Goal: Task Accomplishment & Management: Complete application form

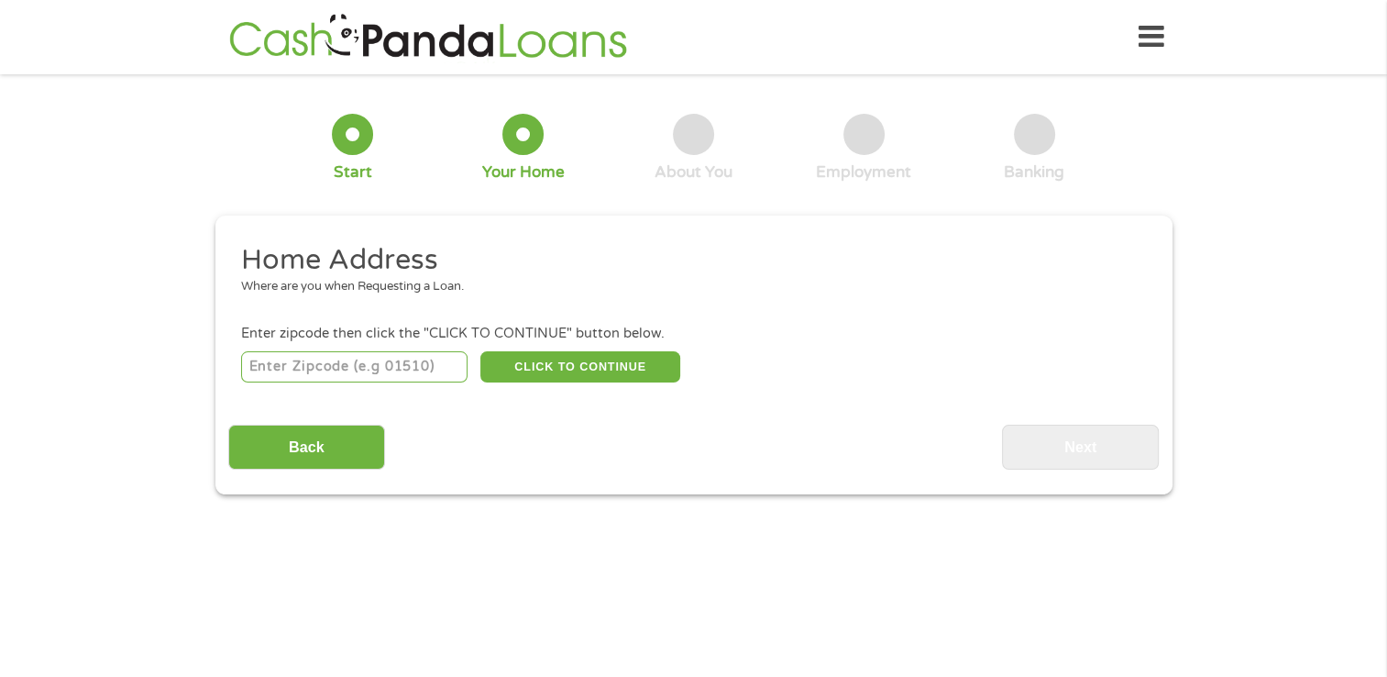
click at [391, 373] on input "number" at bounding box center [354, 366] width 226 height 31
type input "29624"
click at [565, 361] on button "CLICK TO CONTINUE" at bounding box center [580, 366] width 200 height 31
type input "29624"
type input "[PERSON_NAME]"
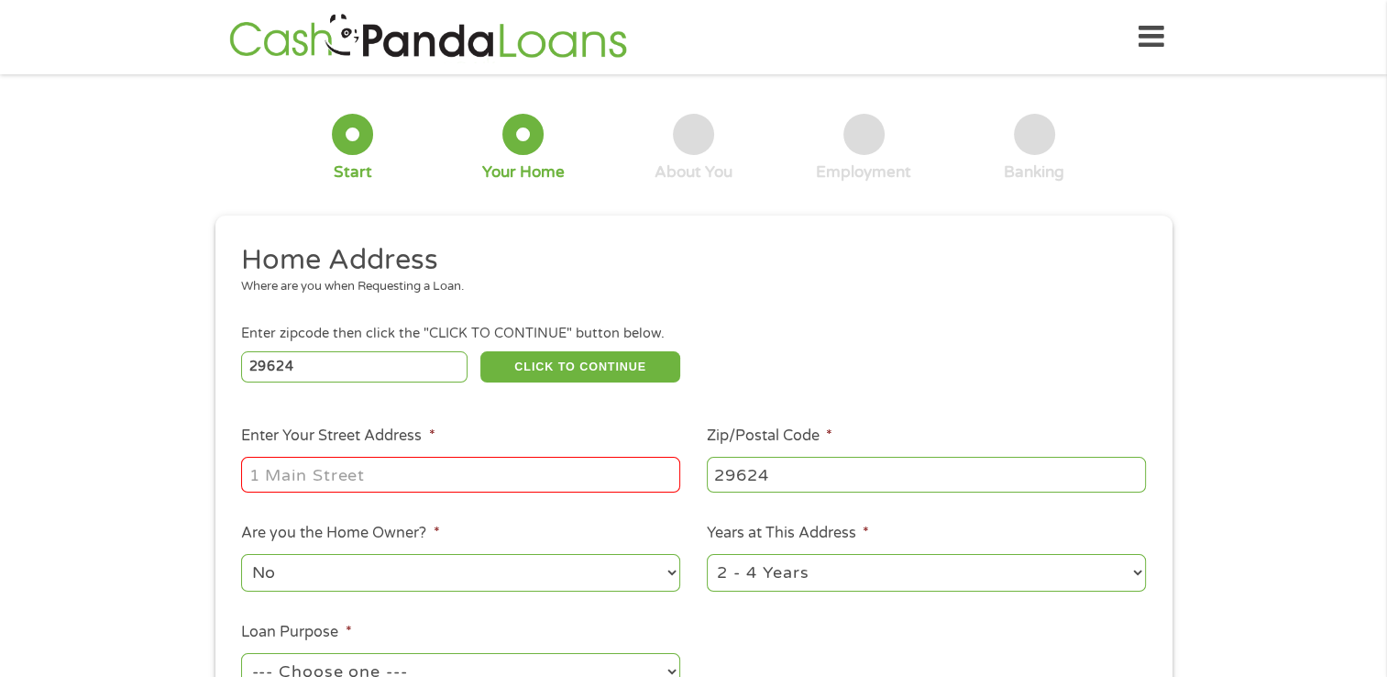
click at [436, 481] on input "Enter Your Street Address *" at bounding box center [460, 474] width 439 height 35
type input "[STREET_ADDRESS]"
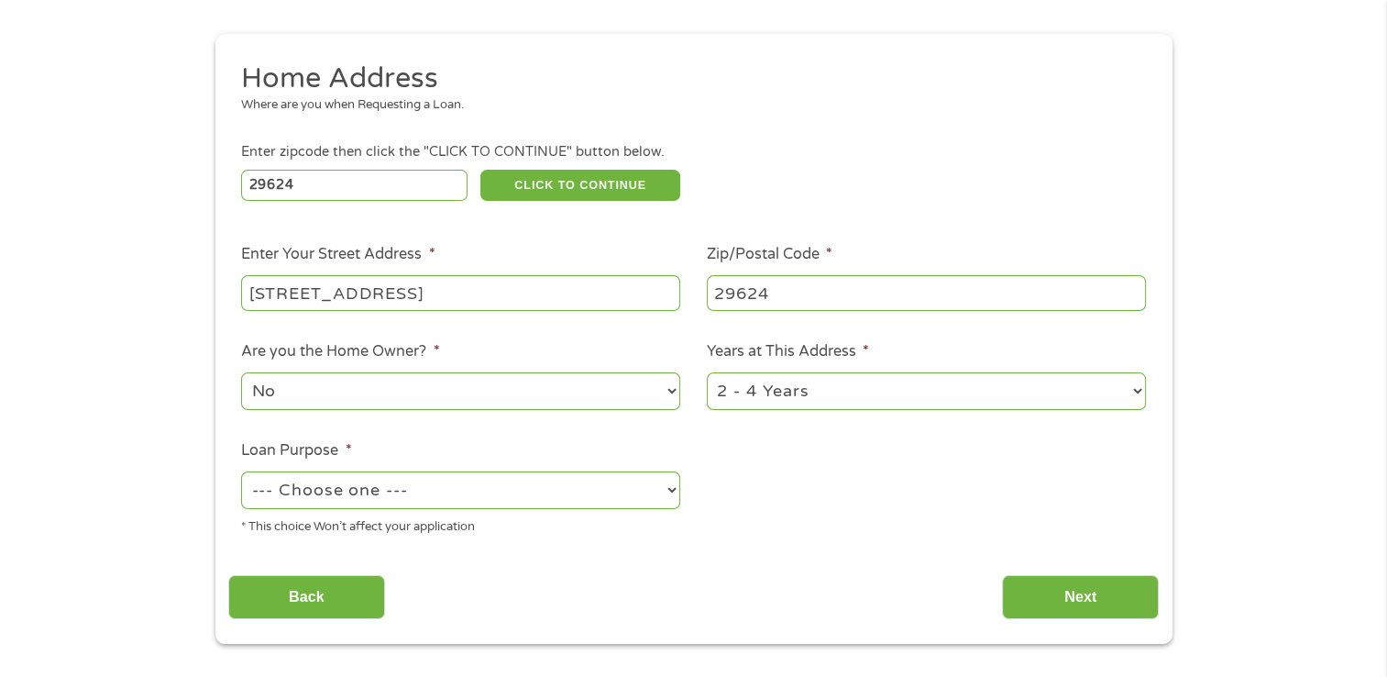
scroll to position [367, 0]
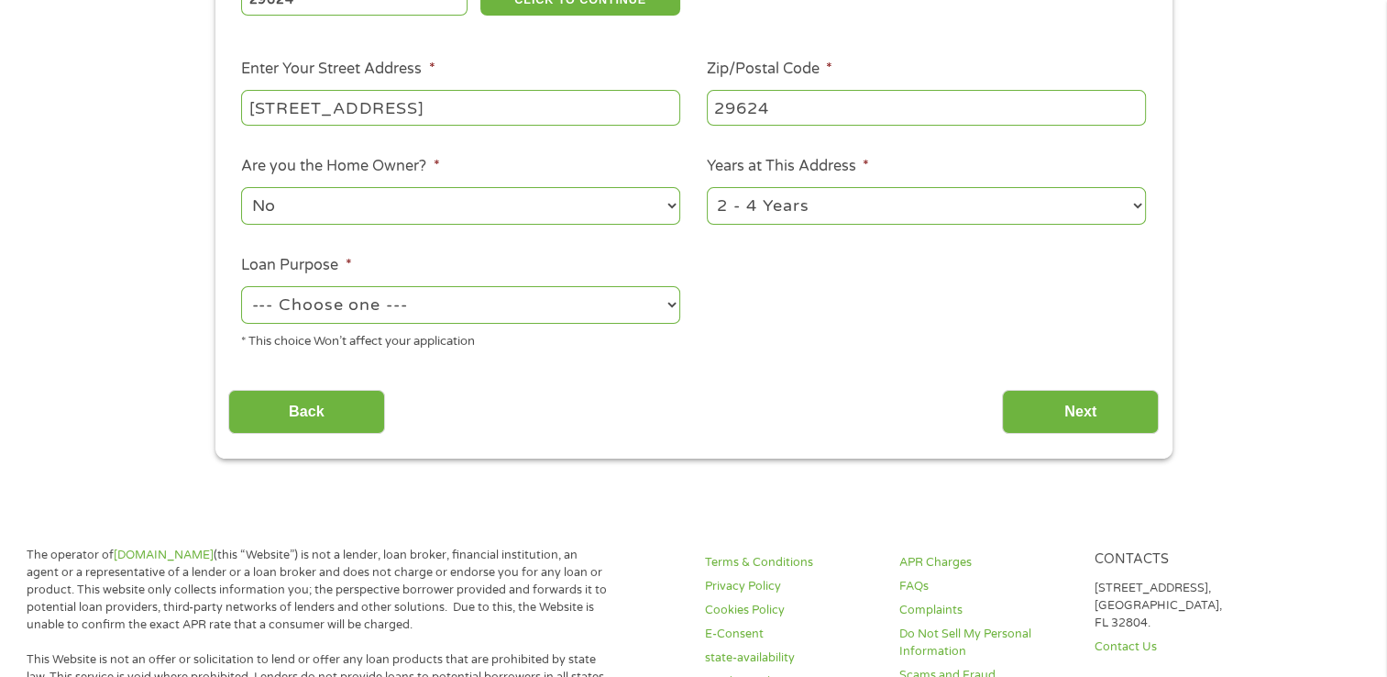
click at [476, 203] on select "No Yes" at bounding box center [460, 206] width 439 height 38
select select "yes"
click at [241, 189] on select "No Yes" at bounding box center [460, 206] width 439 height 38
click at [843, 193] on select "1 Year or less 1 - 2 Years 2 - 4 Years Over 4 Years" at bounding box center [926, 206] width 439 height 38
select select "60months"
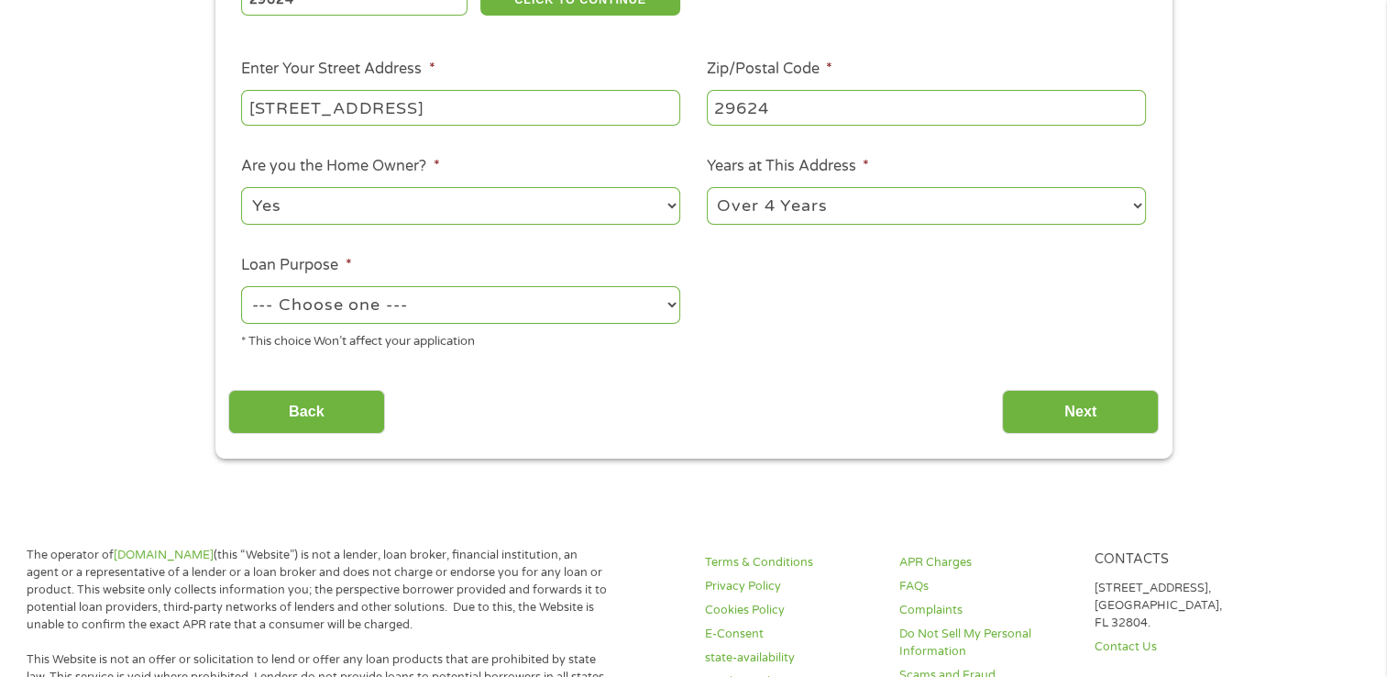
click at [707, 189] on select "1 Year or less 1 - 2 Years 2 - 4 Years Over 4 Years" at bounding box center [926, 206] width 439 height 38
click at [486, 317] on select "--- Choose one --- Pay Bills Debt Consolidation Home Improvement Major Purchase…" at bounding box center [460, 305] width 439 height 38
select select "paybills"
click at [241, 288] on select "--- Choose one --- Pay Bills Debt Consolidation Home Improvement Major Purchase…" at bounding box center [460, 305] width 439 height 38
click at [1091, 418] on input "Next" at bounding box center [1080, 412] width 157 height 45
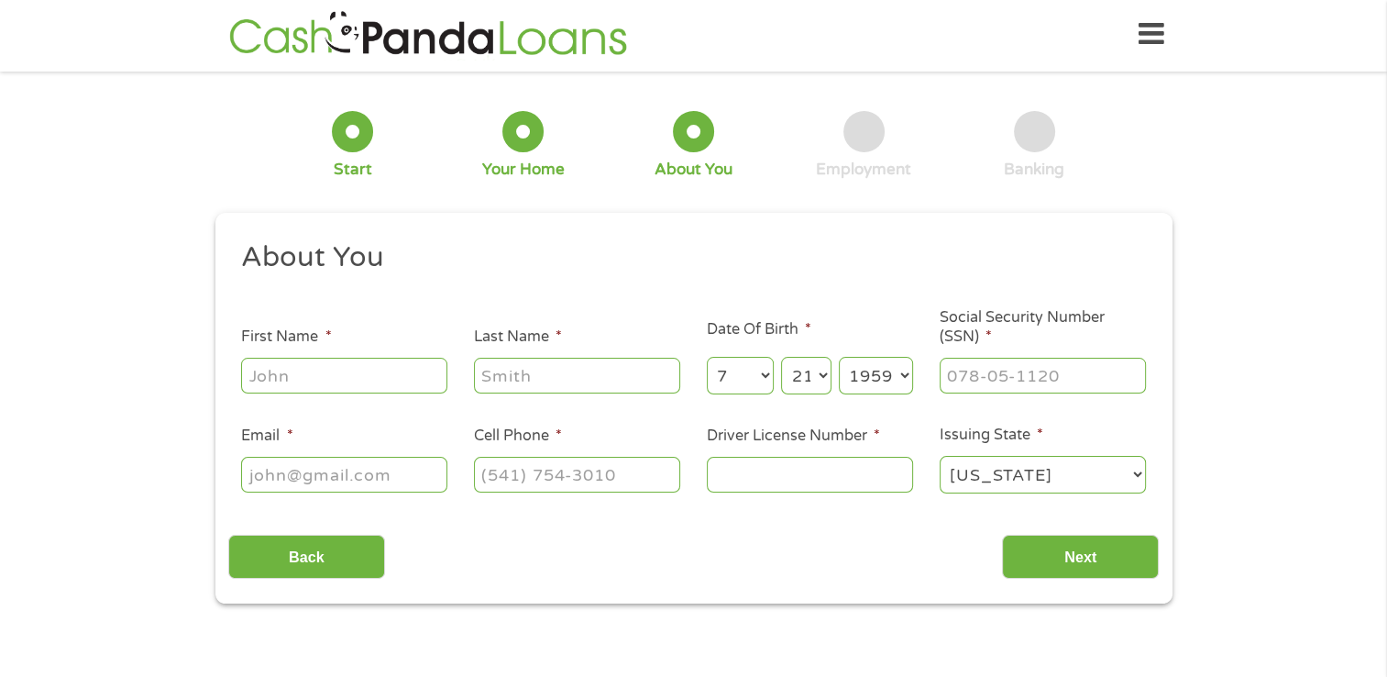
scroll to position [0, 0]
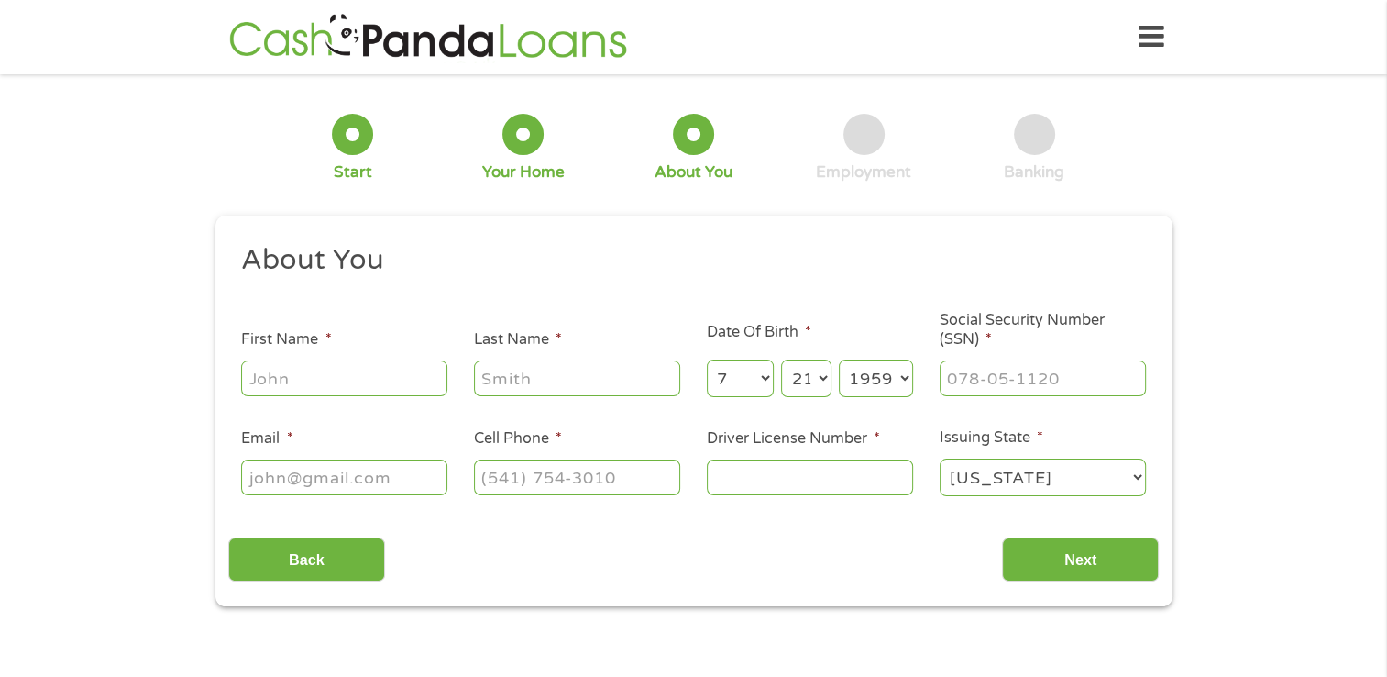
click at [237, 376] on li "First Name *" at bounding box center [344, 363] width 233 height 71
click at [253, 376] on input "First Name *" at bounding box center [344, 377] width 206 height 35
type input "[PERSON_NAME]"
type input "[EMAIL_ADDRESS][DOMAIN_NAME]"
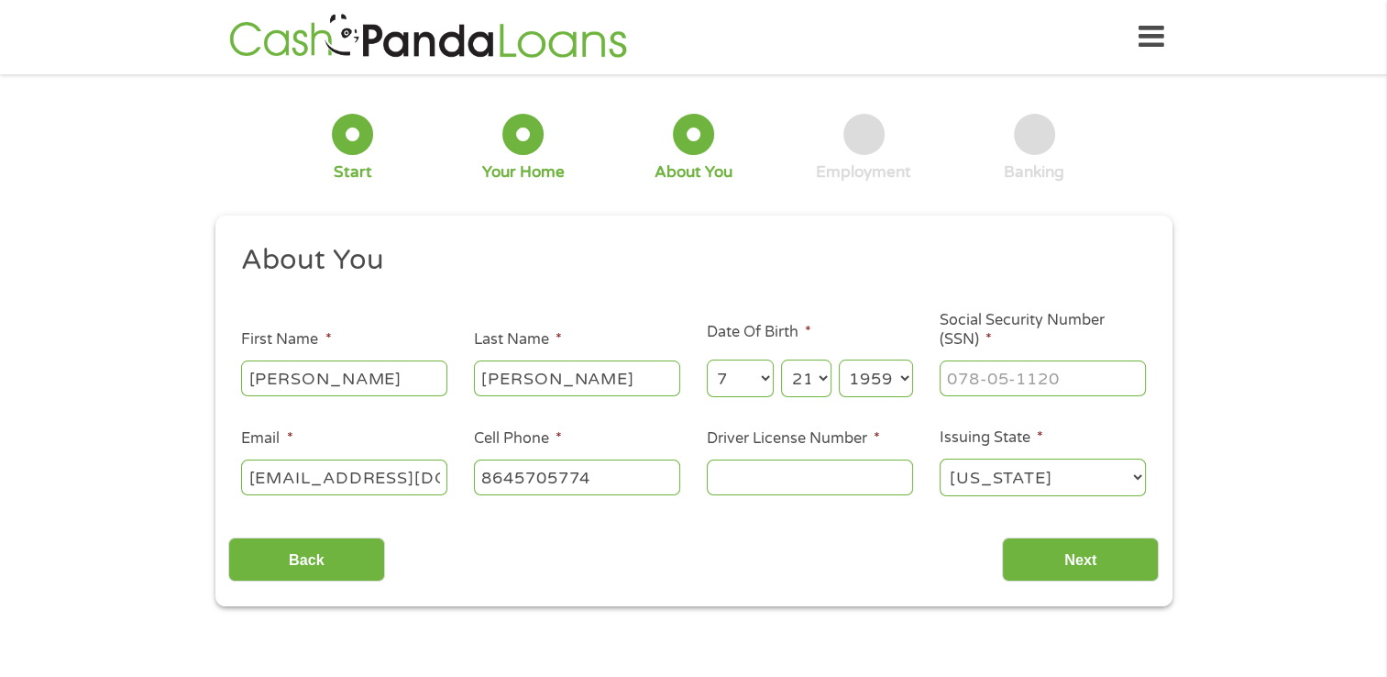
type input "[PHONE_NUMBER]"
type input "lsmcgill864(864) [EMAIL_ADDRESS][DOMAIN_NAME]"
type input "(___) ___-____"
click at [409, 474] on input "lsmcgill864(864) [EMAIL_ADDRESS][DOMAIN_NAME]" at bounding box center [344, 476] width 206 height 35
type input "[EMAIL_ADDRESS][DOMAIN_NAME]"
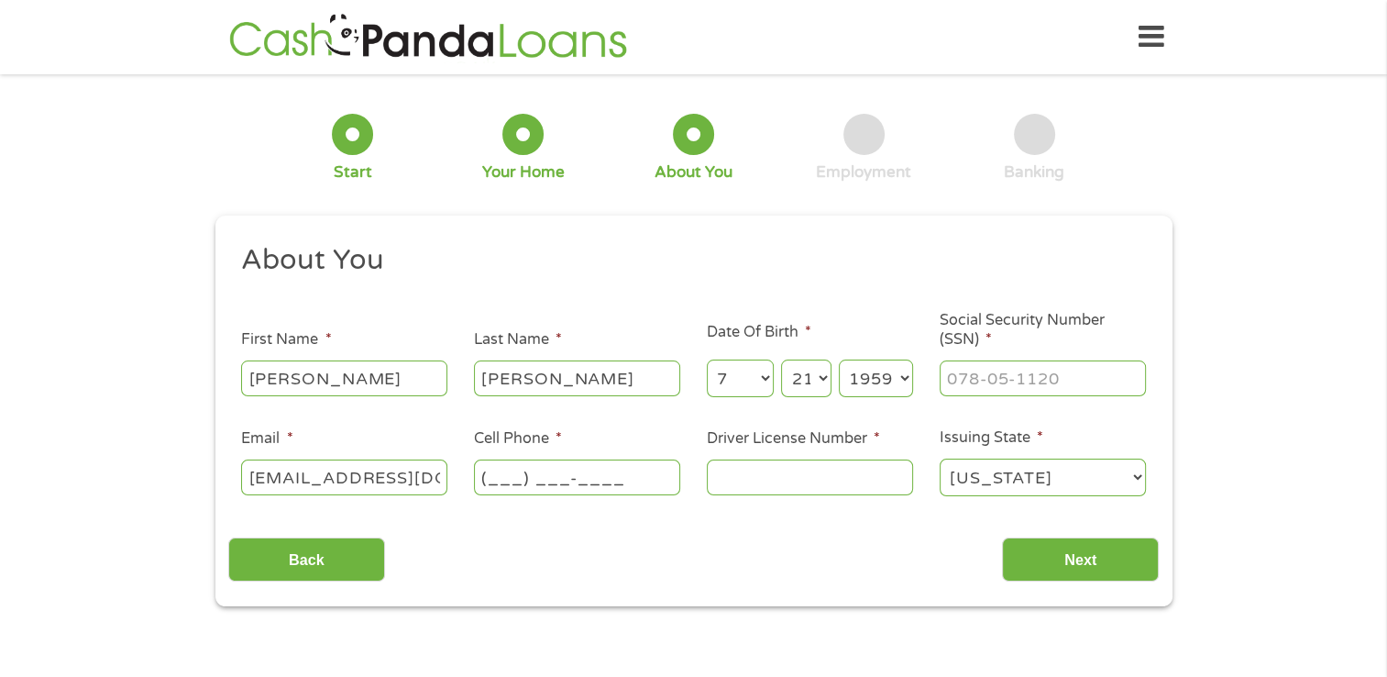
drag, startPoint x: 424, startPoint y: 480, endPoint x: 220, endPoint y: 479, distance: 203.5
click at [226, 480] on div "This field is hidden when viewing the form gclid CjwKCAjw_-3GBhAYEiwAjh9fUL1c6m…" at bounding box center [693, 410] width 957 height 391
click at [278, 474] on input "Email *" at bounding box center [344, 476] width 206 height 35
type input "[EMAIL_ADDRESS][DOMAIN_NAME]"
type input "[PERSON_NAME][GEOGRAPHIC_DATA] 3"
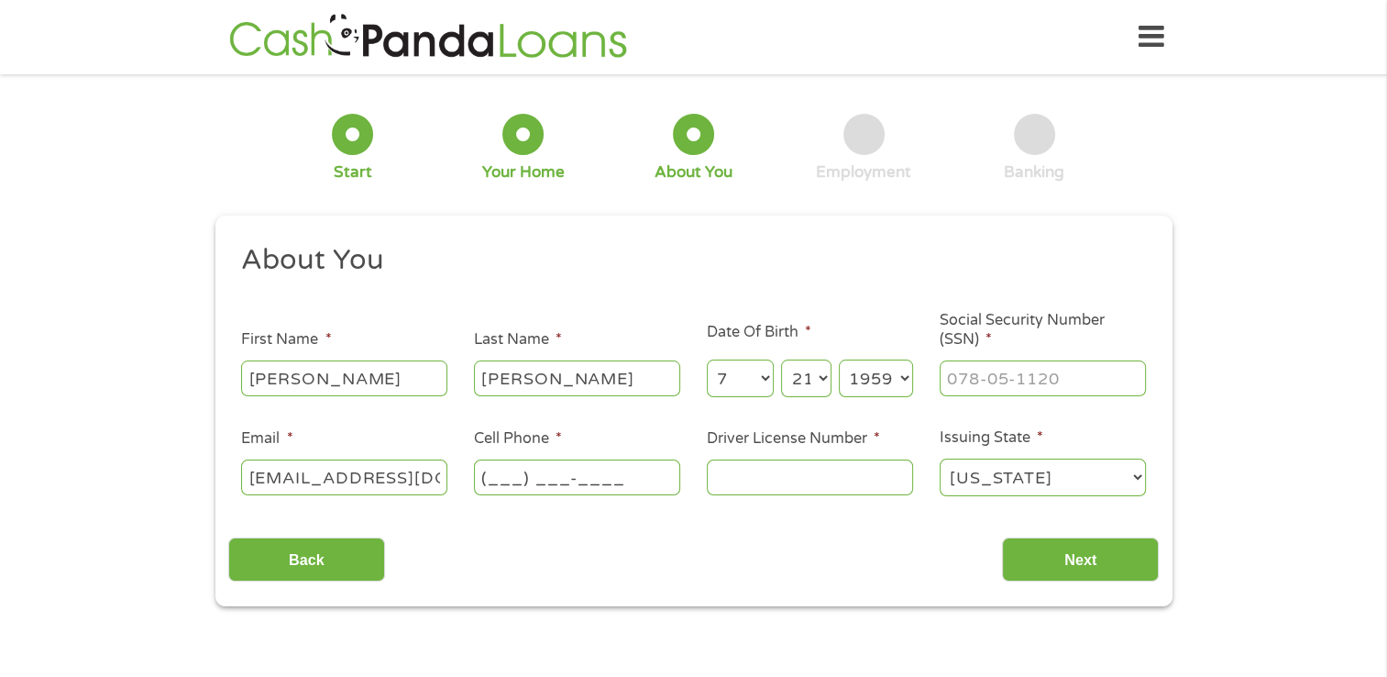
type input "___-__-____"
click at [494, 479] on input "(___) ___-____" at bounding box center [577, 476] width 206 height 35
type input "[PHONE_NUMBER]"
click at [813, 494] on input "Driver License Number *" at bounding box center [810, 476] width 206 height 35
type input "004991041"
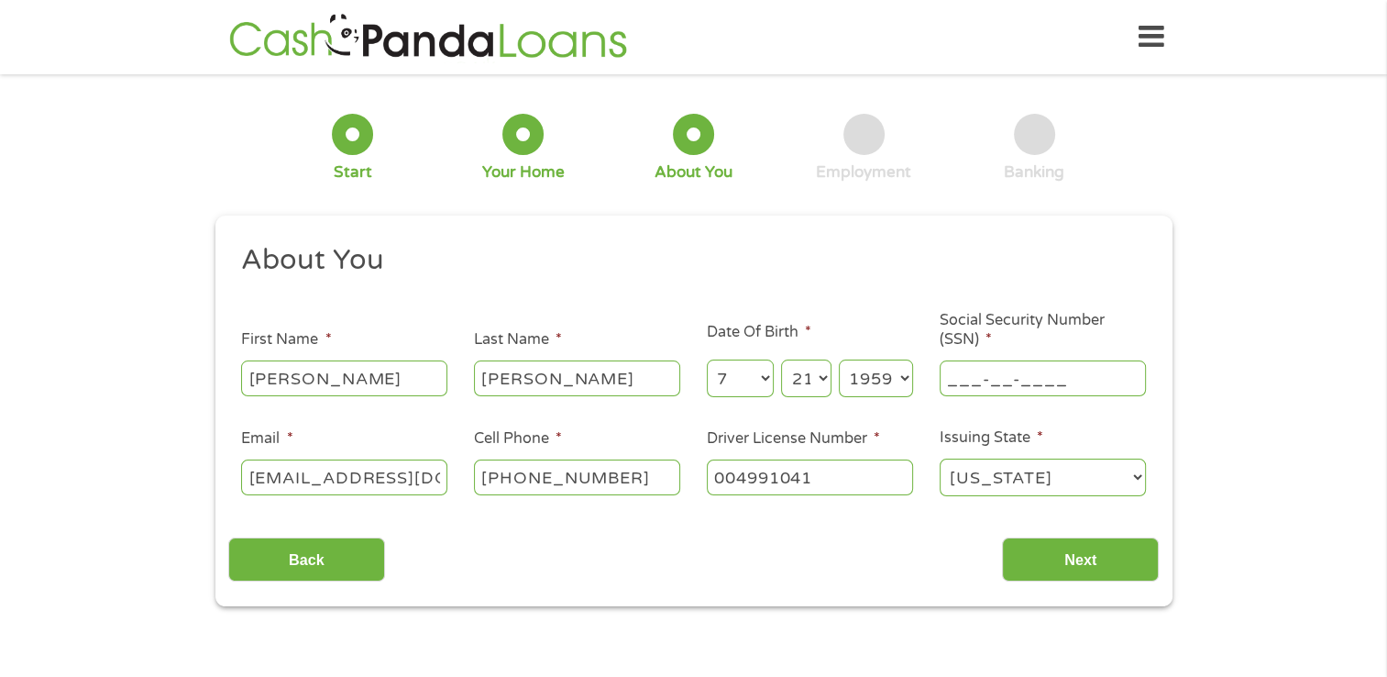
click at [953, 375] on input "___-__-____" at bounding box center [1043, 377] width 206 height 35
type input "247-33-0633"
click at [1075, 556] on input "Next" at bounding box center [1080, 559] width 157 height 45
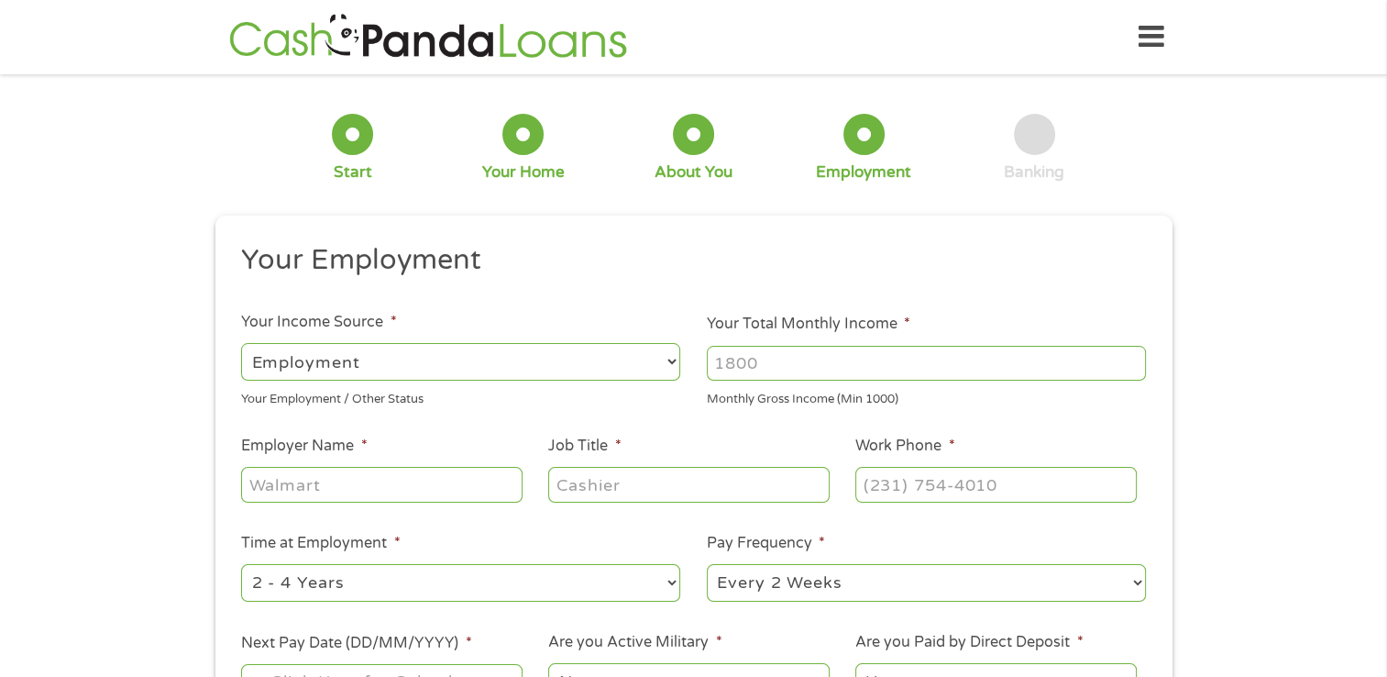
scroll to position [7, 7]
click at [648, 365] on select "--- Choose one --- Employment [DEMOGRAPHIC_DATA] Benefits" at bounding box center [460, 362] width 439 height 38
select select "benefits"
click at [241, 343] on select "--- Choose one --- Employment [DEMOGRAPHIC_DATA] Benefits" at bounding box center [460, 362] width 439 height 38
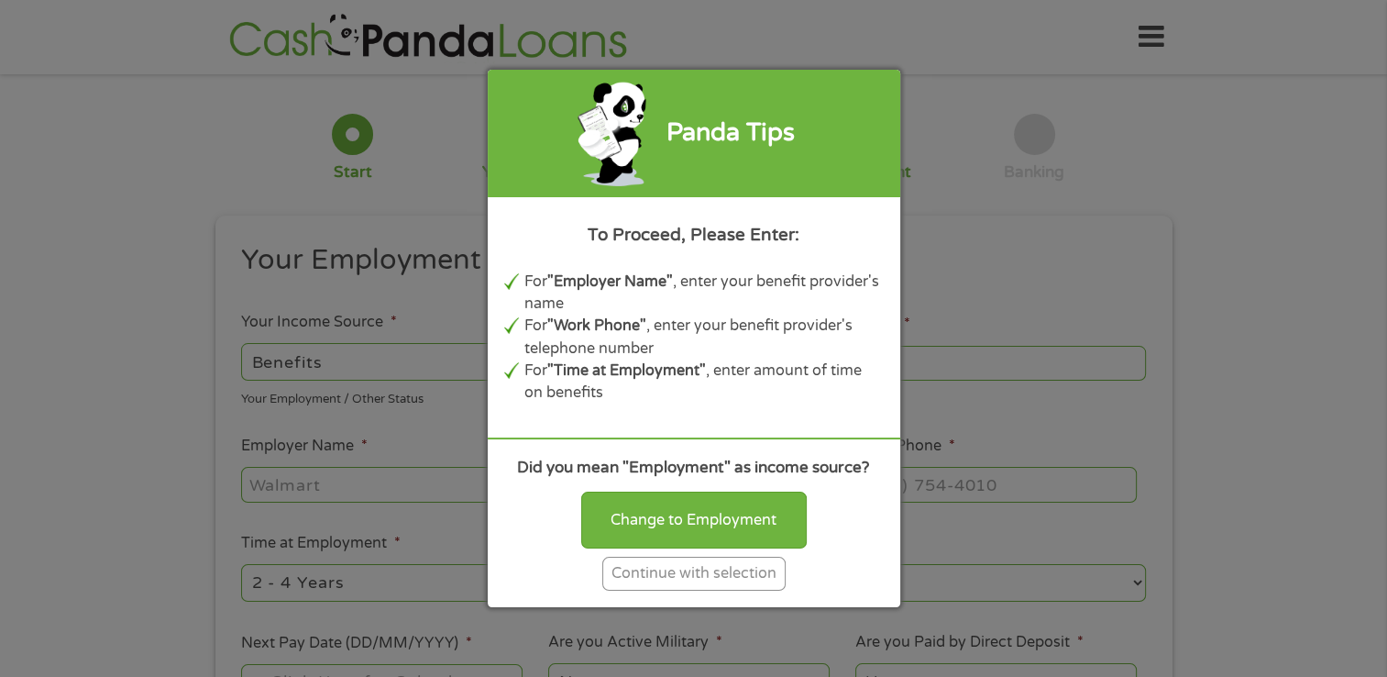
type input "Other"
type input "[PHONE_NUMBER]"
click at [687, 571] on div "Continue with selection" at bounding box center [693, 574] width 183 height 34
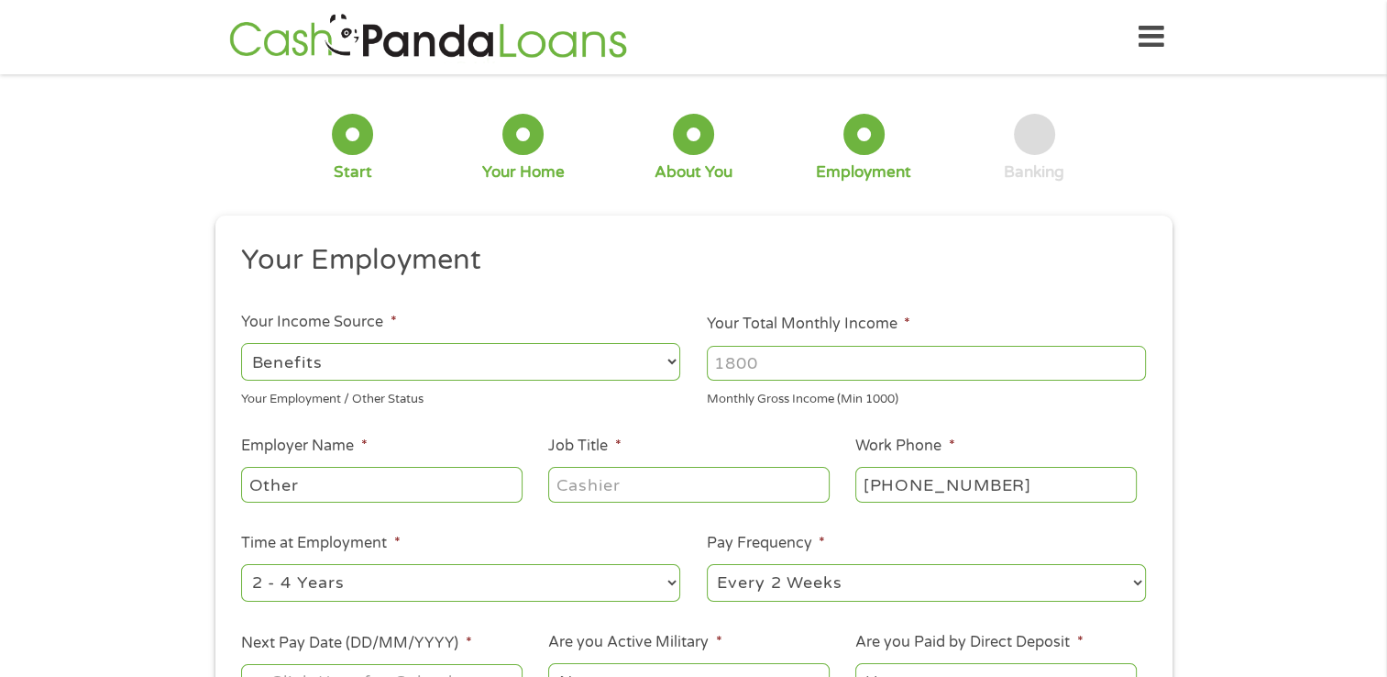
click at [766, 363] on input "Your Total Monthly Income *" at bounding box center [926, 363] width 439 height 35
type input "2725"
click at [357, 495] on input "Other" at bounding box center [381, 484] width 281 height 35
type input "O"
type input "Social Security"
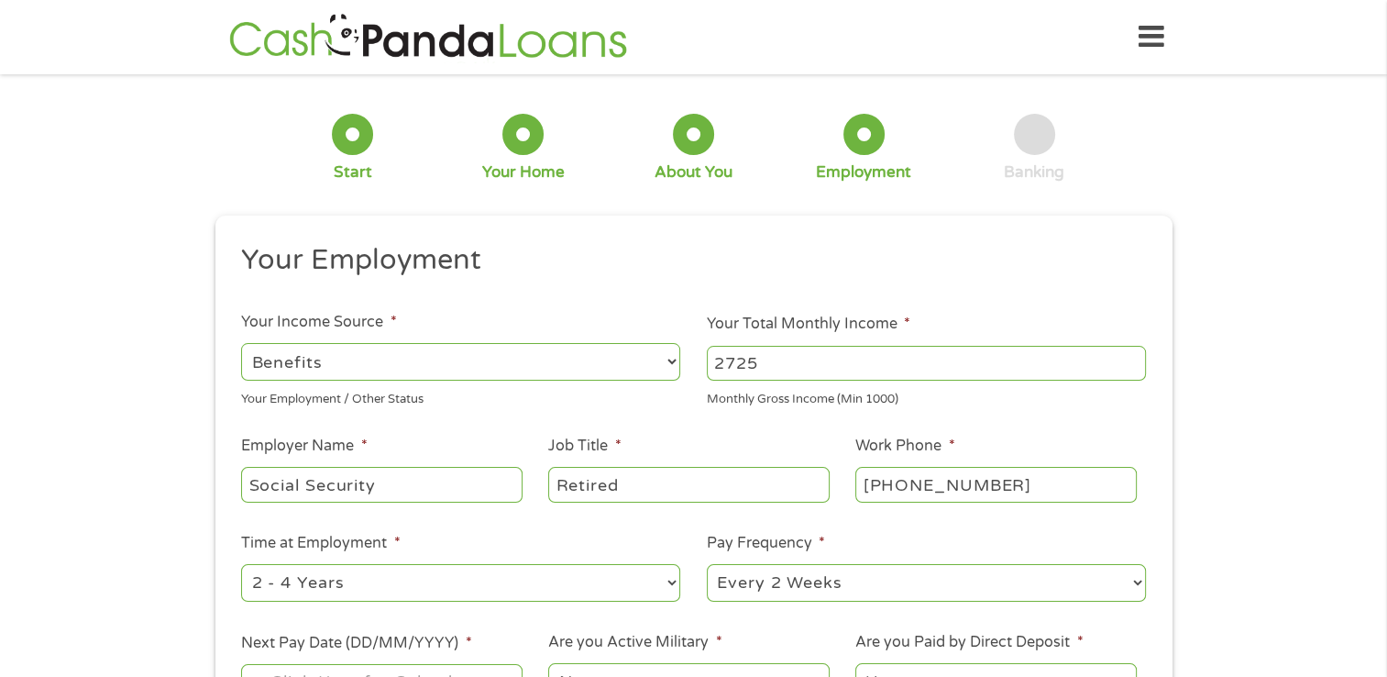
type input "Retired"
click at [838, 573] on select "--- Choose one --- Every 2 Weeks Every Week Monthly Semi-Monthly" at bounding box center [926, 583] width 439 height 38
select select "monthly"
click at [707, 565] on select "--- Choose one --- Every 2 Weeks Every Week Monthly Semi-Monthly" at bounding box center [926, 583] width 439 height 38
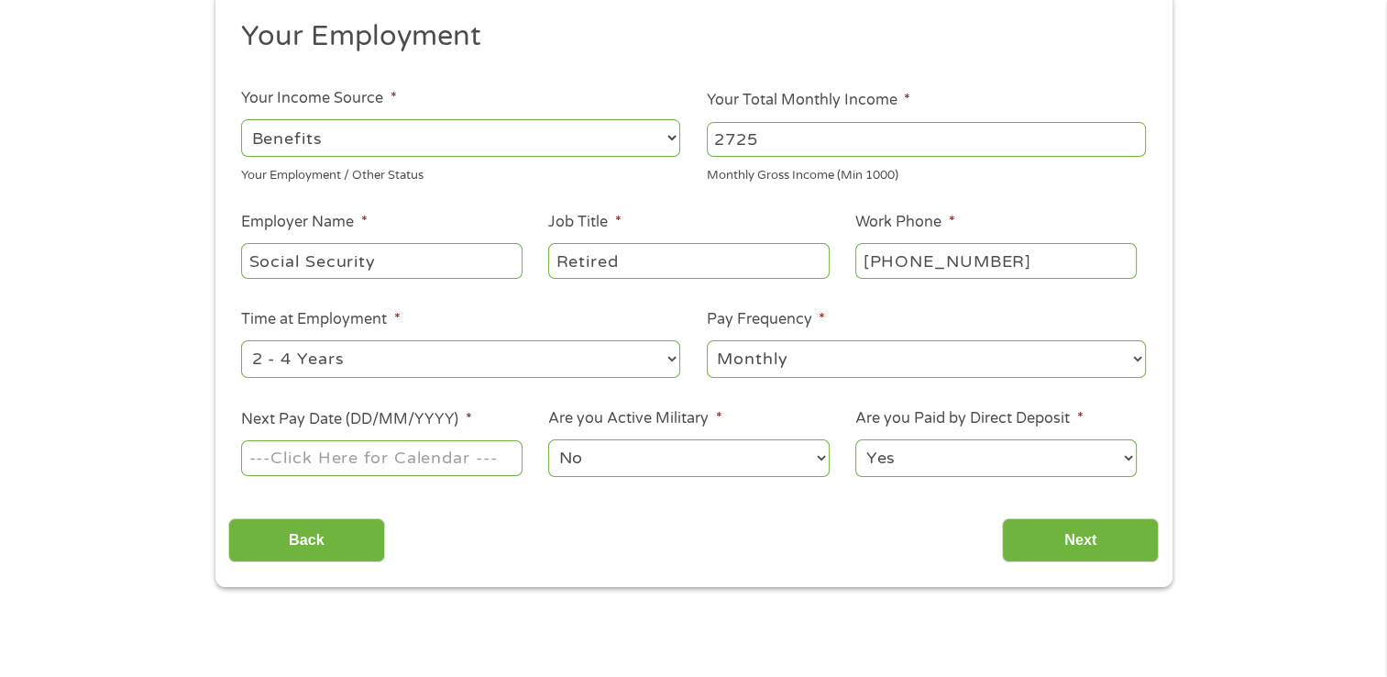
scroll to position [275, 0]
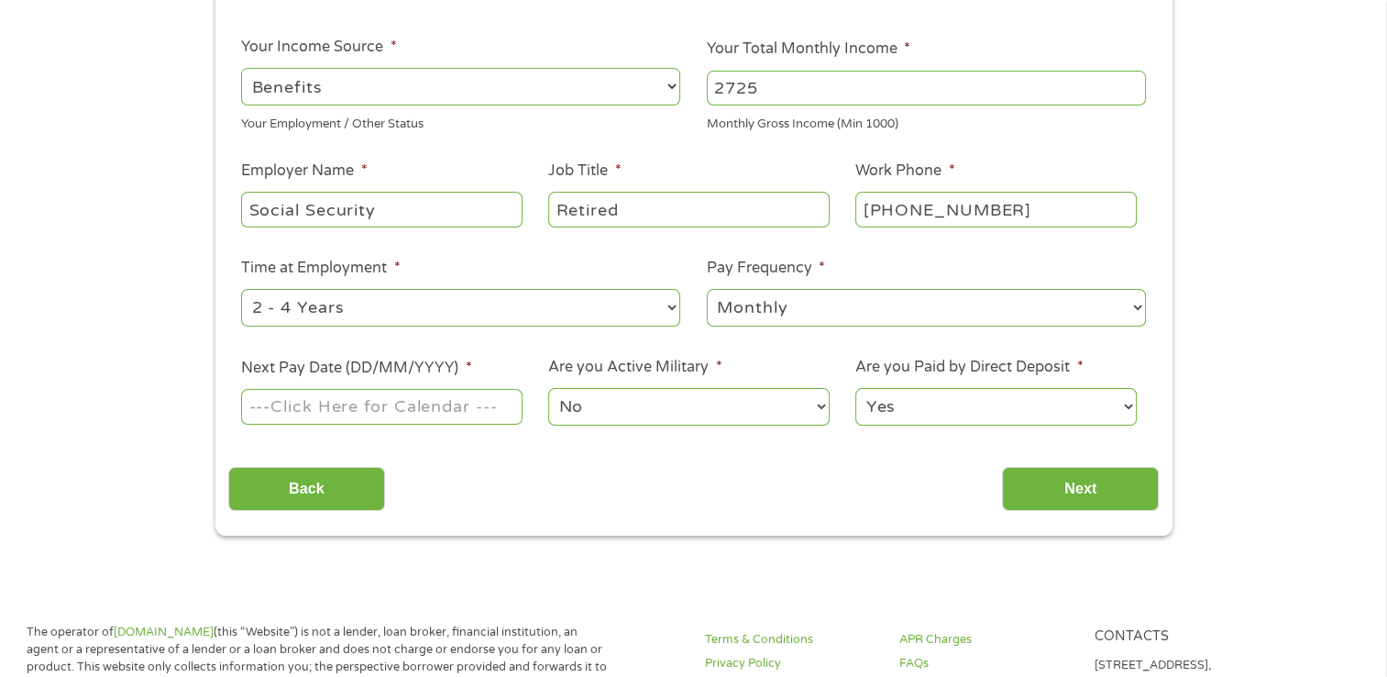
click at [407, 388] on div at bounding box center [381, 407] width 281 height 42
click at [395, 410] on input "Next Pay Date (DD/MM/YYYY) *" at bounding box center [381, 406] width 281 height 35
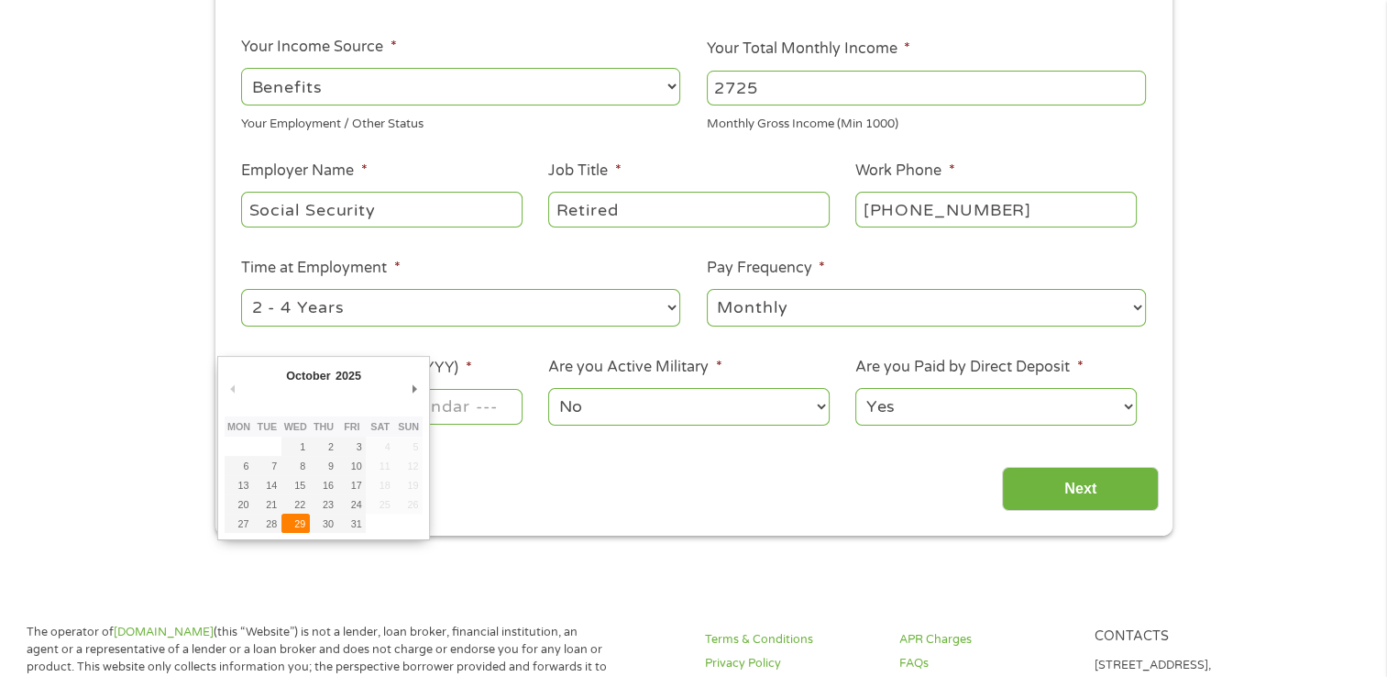
type input "[DATE]"
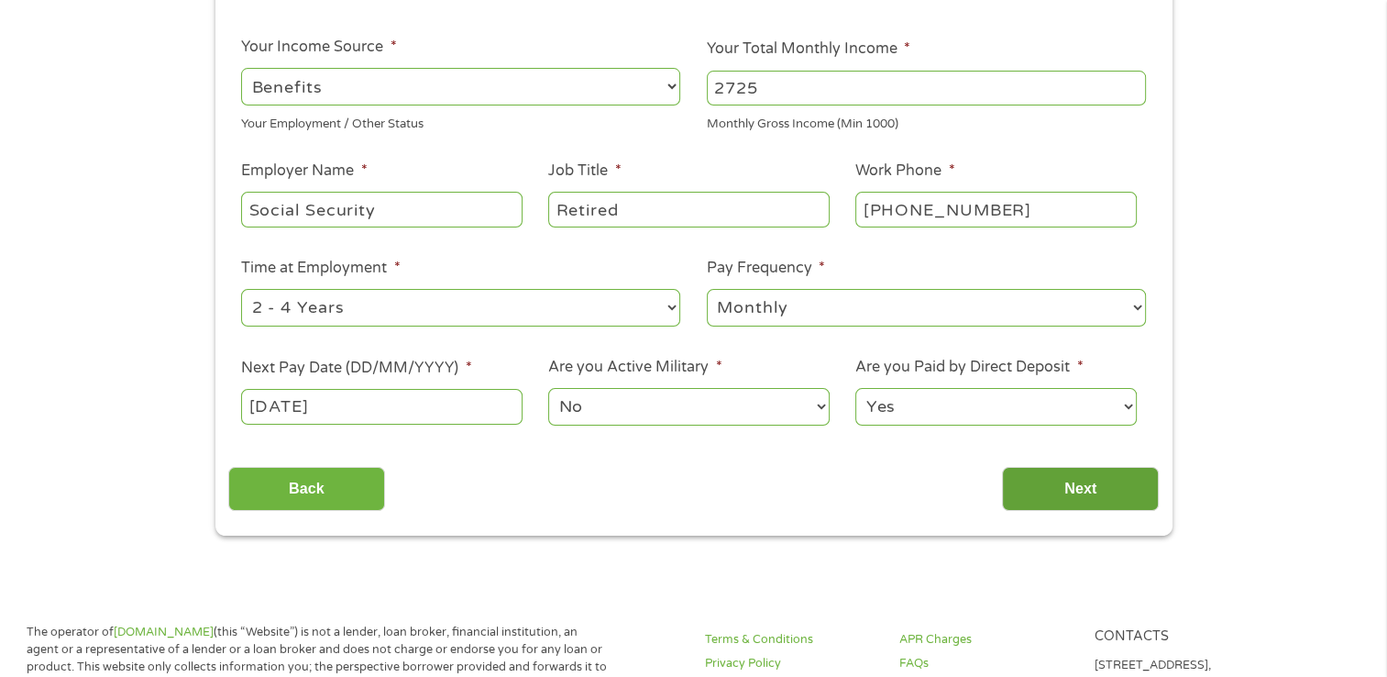
drag, startPoint x: 1041, startPoint y: 482, endPoint x: 1023, endPoint y: 482, distance: 17.4
click at [1035, 482] on input "Next" at bounding box center [1080, 489] width 157 height 45
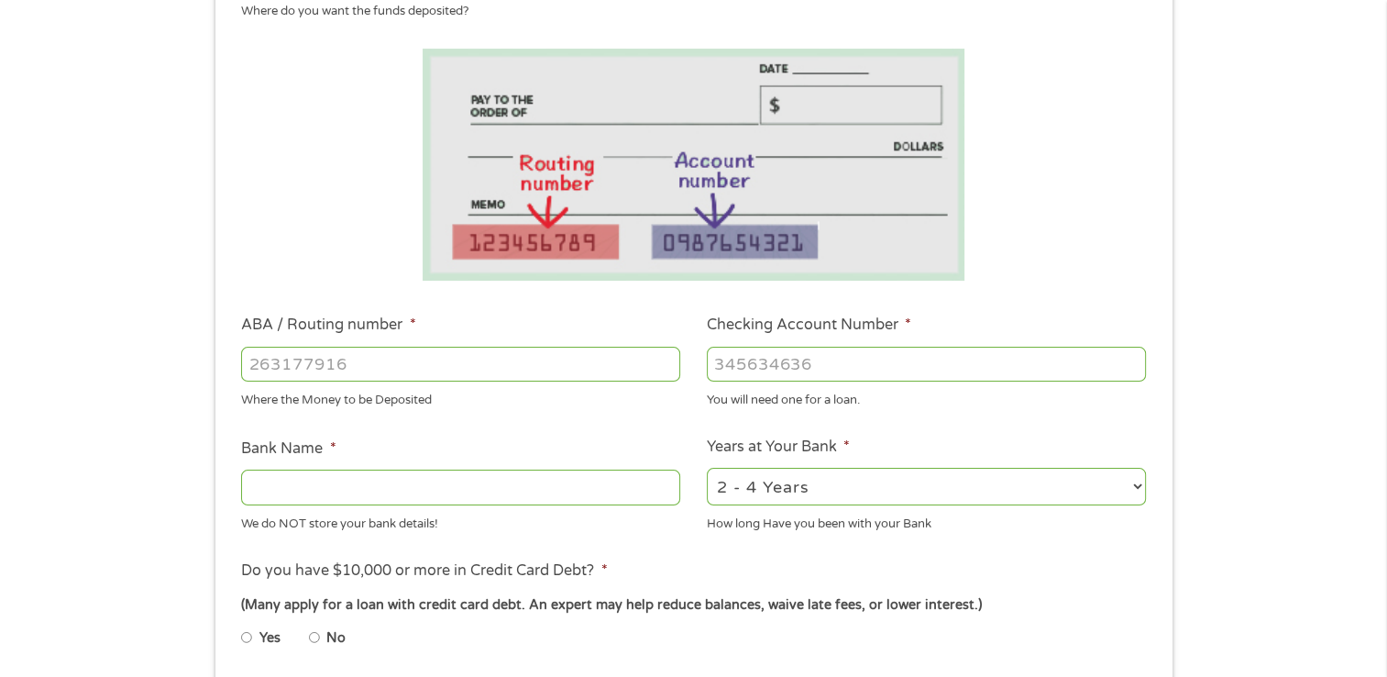
click at [543, 348] on input "ABA / Routing number *" at bounding box center [460, 364] width 439 height 35
type input "053207766"
type input "[PERSON_NAME] FARGO BANK"
type input "053207766"
click at [784, 355] on input "Checking Account Number *" at bounding box center [926, 364] width 439 height 35
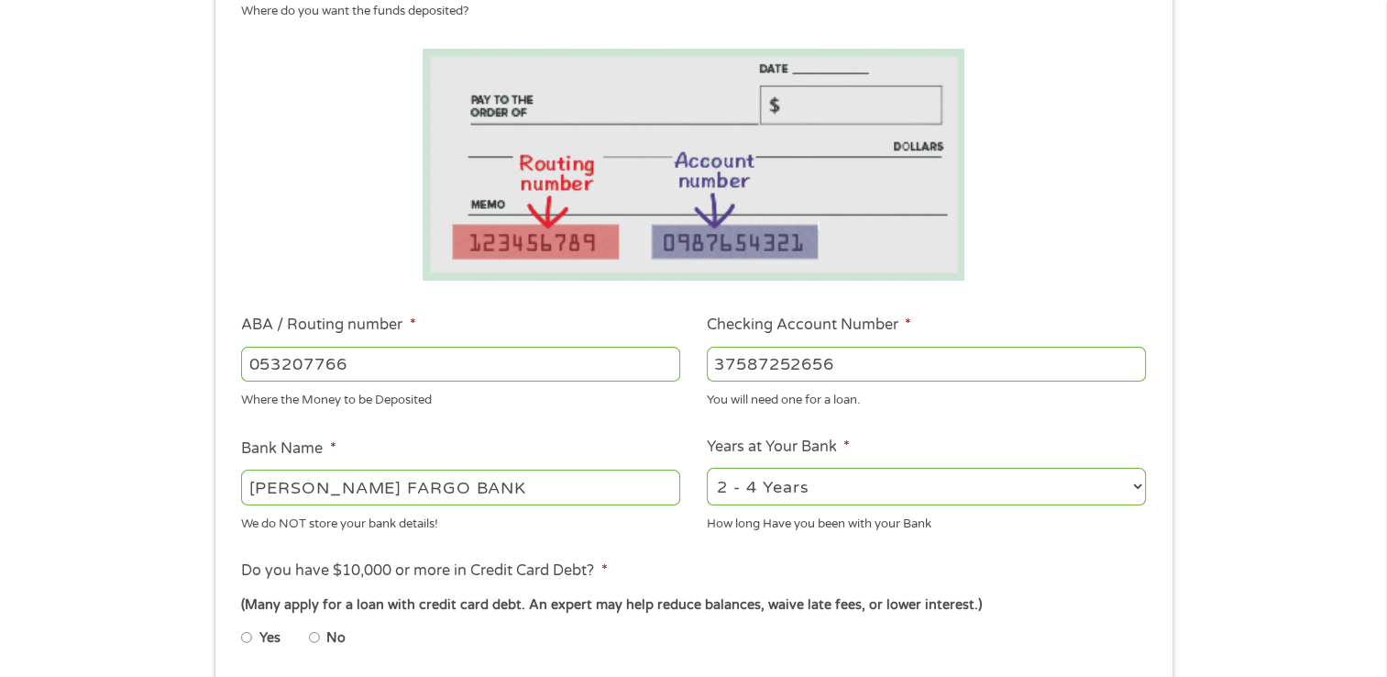
type input "37587252656"
click at [793, 482] on select "2 - 4 Years 6 - 12 Months 1 - 2 Years Over 4 Years" at bounding box center [926, 487] width 439 height 38
select select "60months"
click at [707, 468] on select "2 - 4 Years 6 - 12 Months 1 - 2 Years Over 4 Years" at bounding box center [926, 487] width 439 height 38
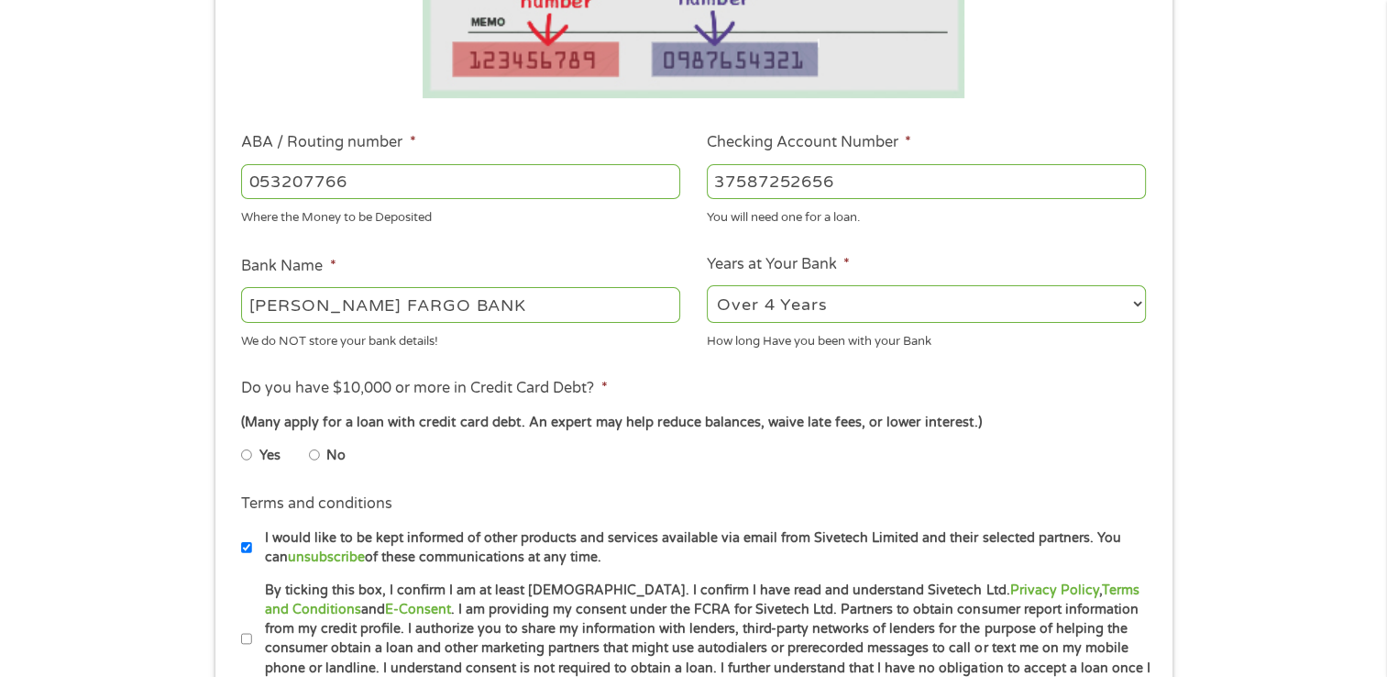
scroll to position [550, 0]
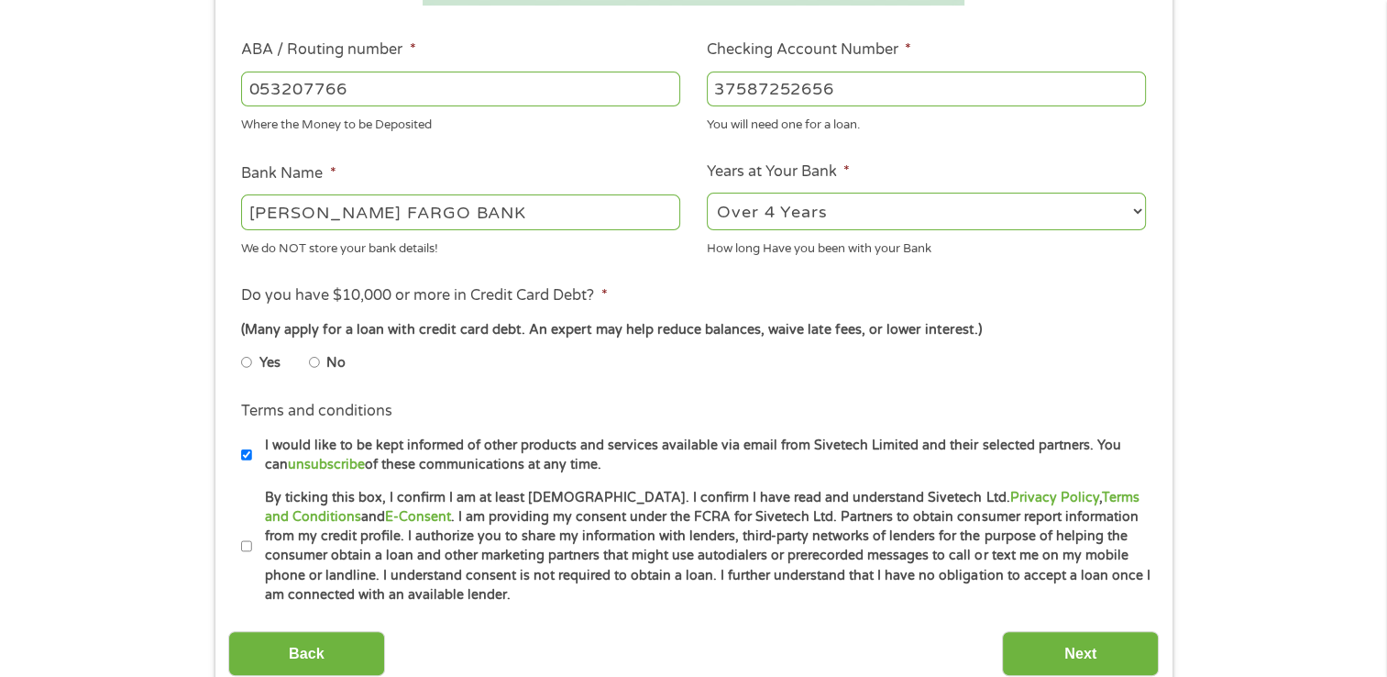
click at [315, 360] on input "No" at bounding box center [314, 361] width 11 height 29
radio input "true"
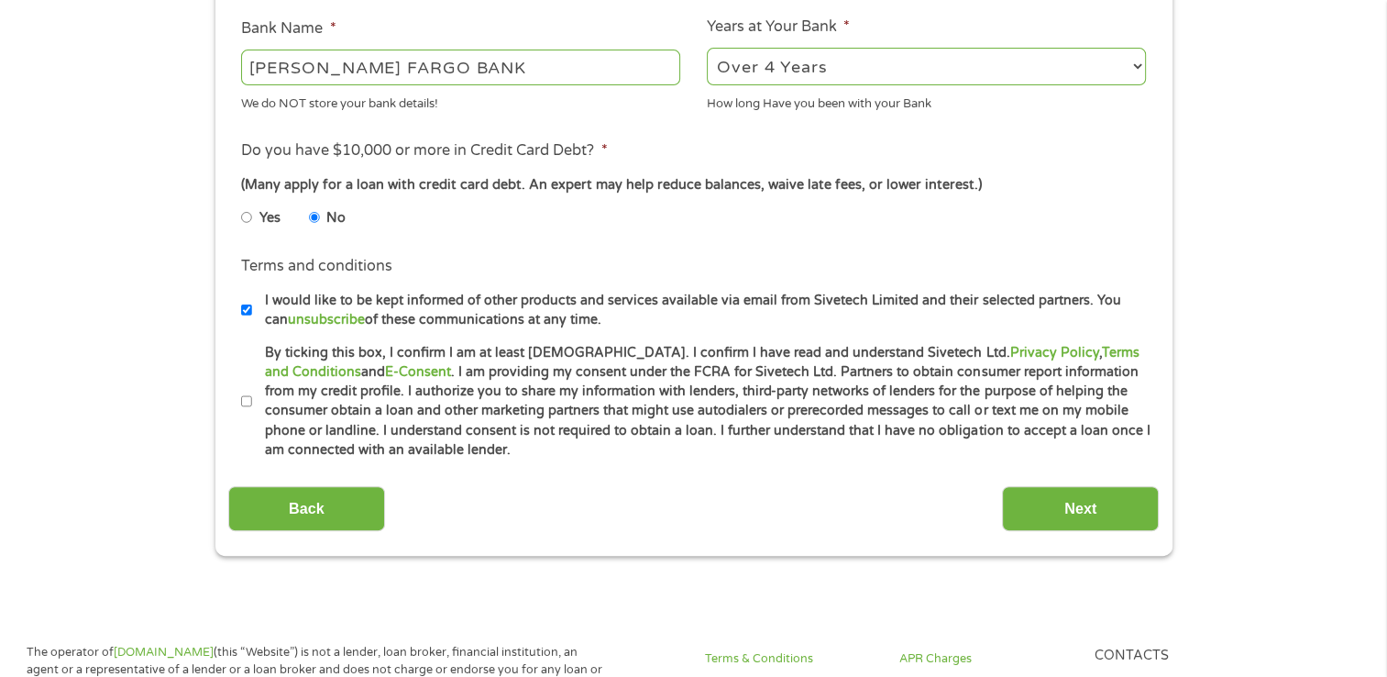
scroll to position [733, 0]
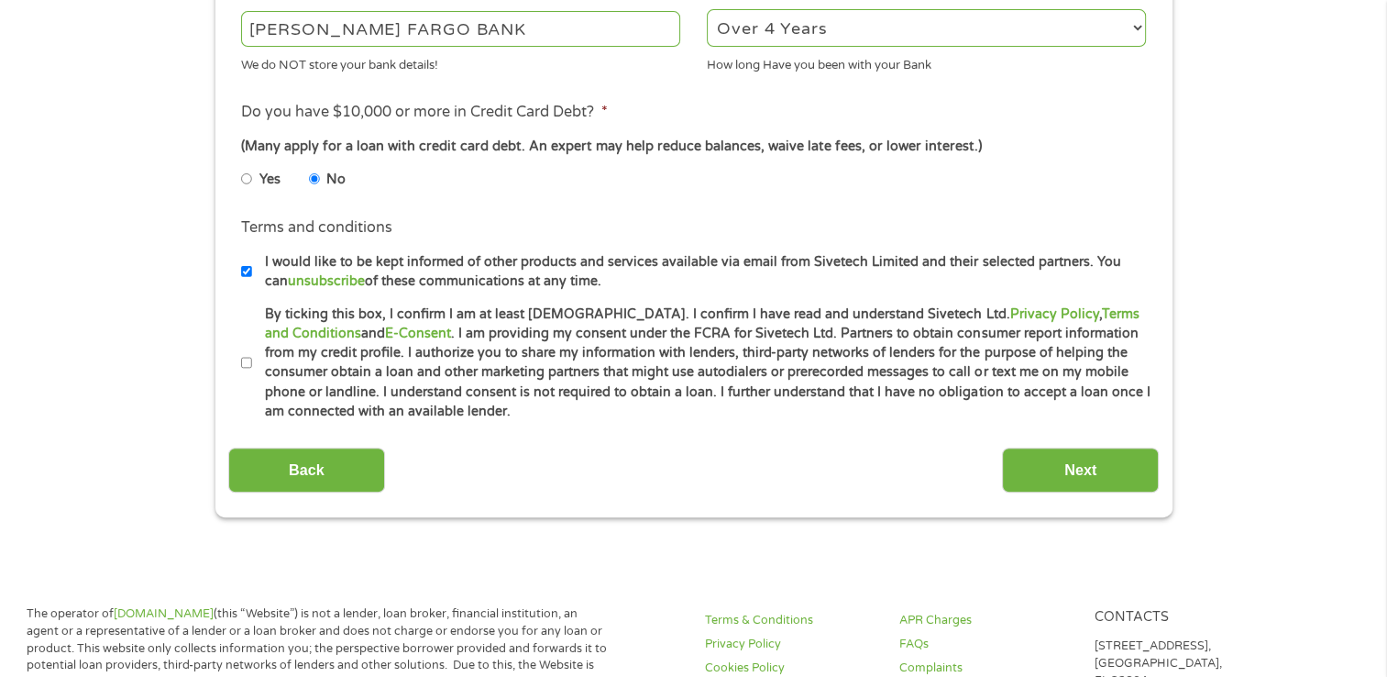
click at [247, 273] on input "I would like to be kept informed of other products and services available via e…" at bounding box center [246, 271] width 11 height 29
checkbox input "false"
click at [246, 361] on input "By ticking this box, I confirm I am at least [DEMOGRAPHIC_DATA]. I confirm I ha…" at bounding box center [246, 362] width 11 height 29
checkbox input "true"
click at [1097, 457] on input "Next" at bounding box center [1080, 469] width 157 height 45
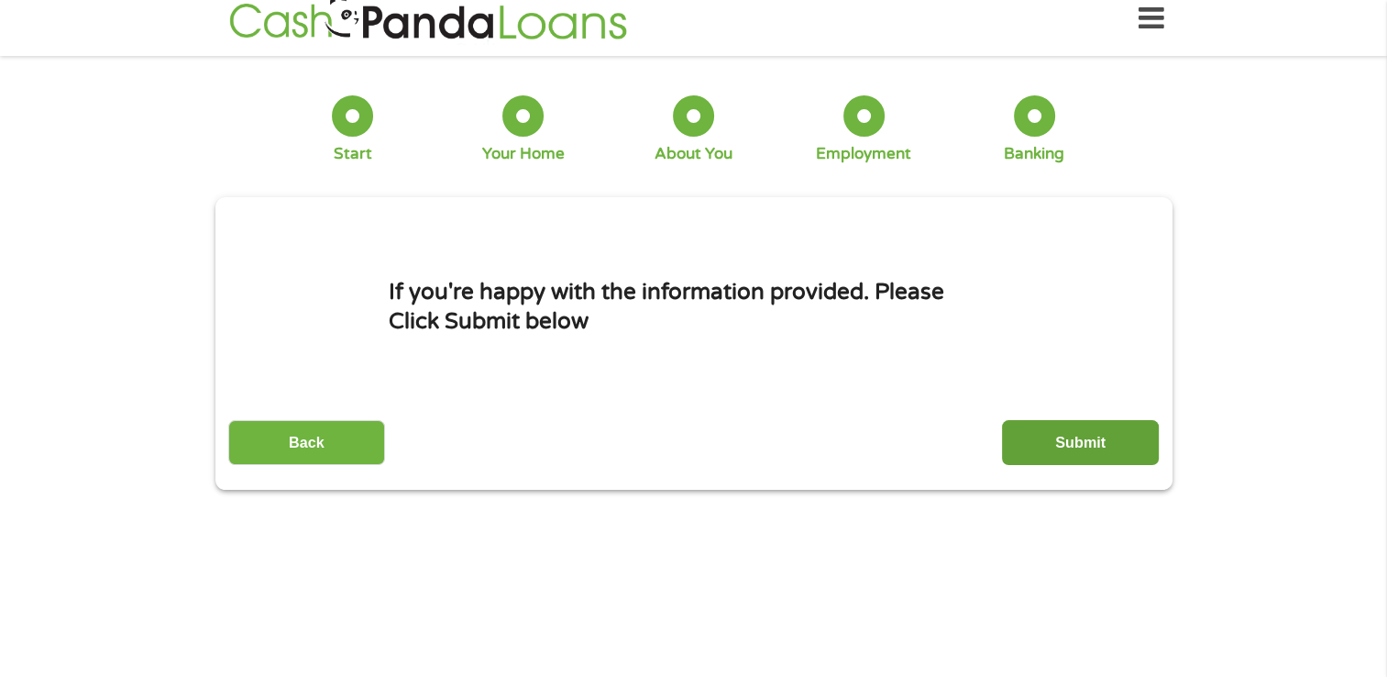
scroll to position [0, 0]
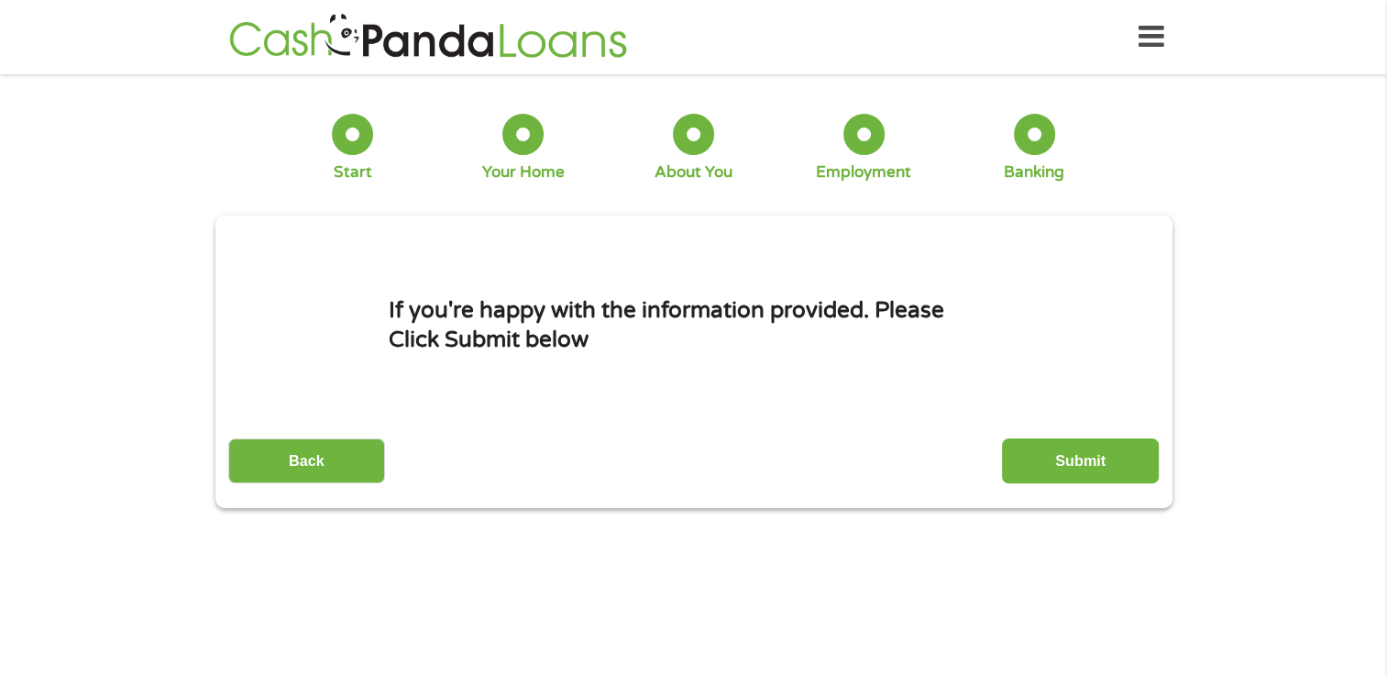
drag, startPoint x: 1089, startPoint y: 447, endPoint x: 1082, endPoint y: 454, distance: 9.7
click at [1089, 447] on input "Submit" at bounding box center [1080, 460] width 157 height 45
